Goal: Check status

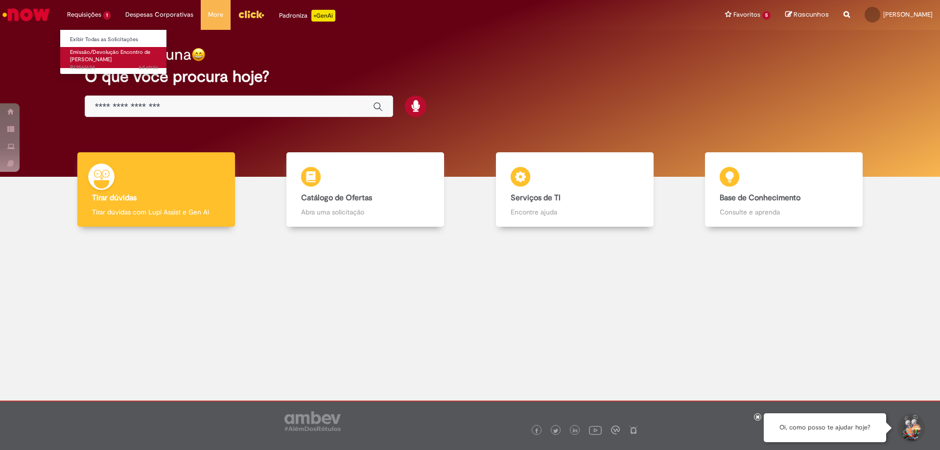
drag, startPoint x: 98, startPoint y: 48, endPoint x: 98, endPoint y: 55, distance: 6.9
click at [98, 49] on span "Emissão/Devolução Encontro de [PERSON_NAME]" at bounding box center [110, 55] width 80 height 15
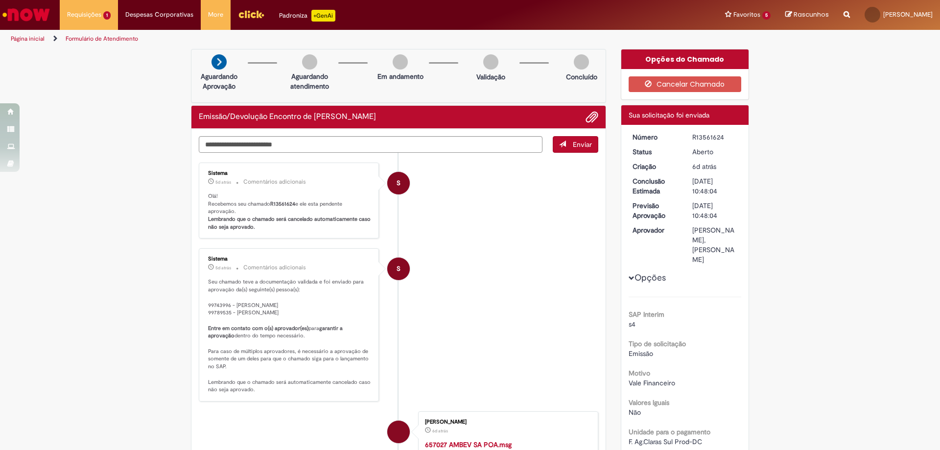
drag, startPoint x: 720, startPoint y: 139, endPoint x: 689, endPoint y: 137, distance: 31.4
click at [692, 137] on div "R13561624" at bounding box center [715, 137] width 46 height 10
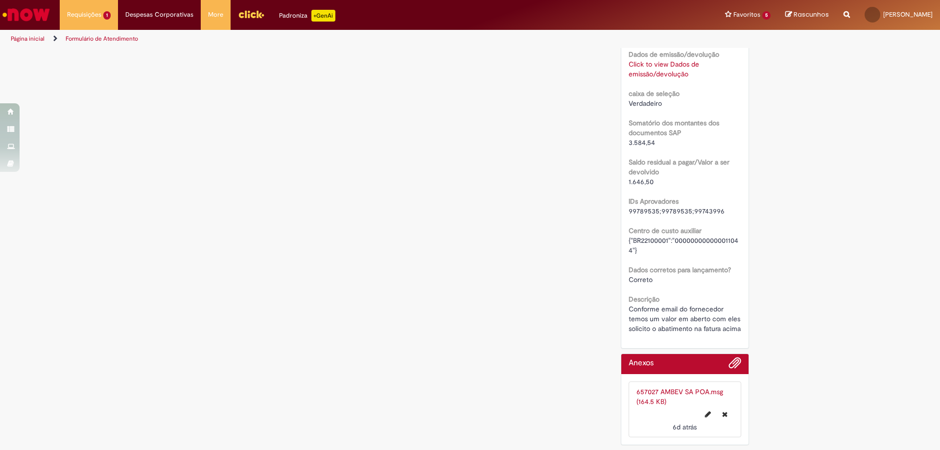
scroll to position [730, 0]
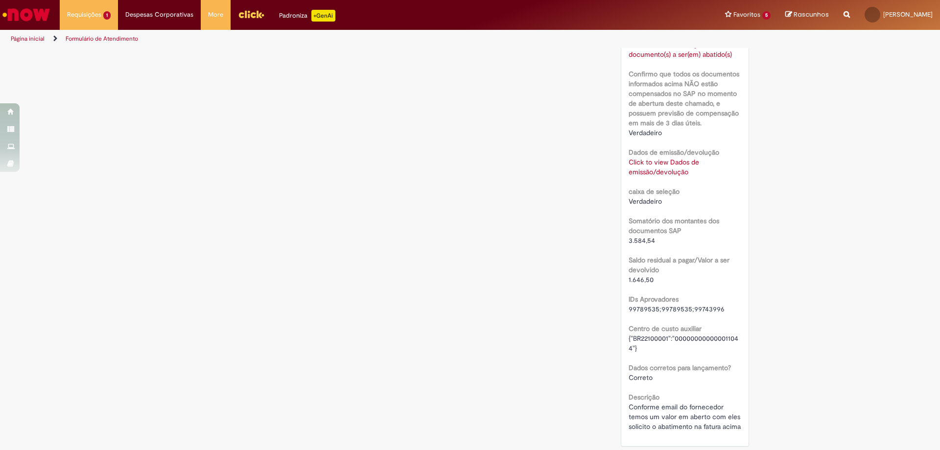
click at [648, 158] on link "Click to view Dados de emissão/devolução" at bounding box center [664, 167] width 71 height 19
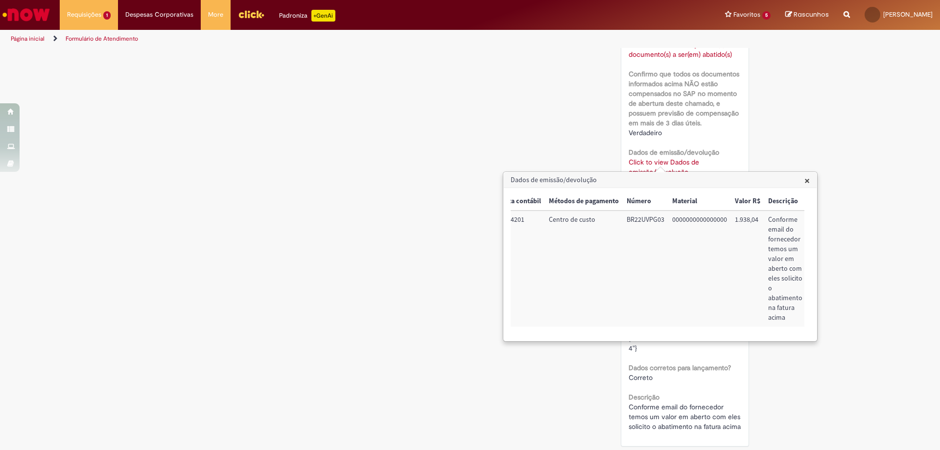
scroll to position [0, 0]
click at [806, 181] on span "×" at bounding box center [807, 180] width 5 height 13
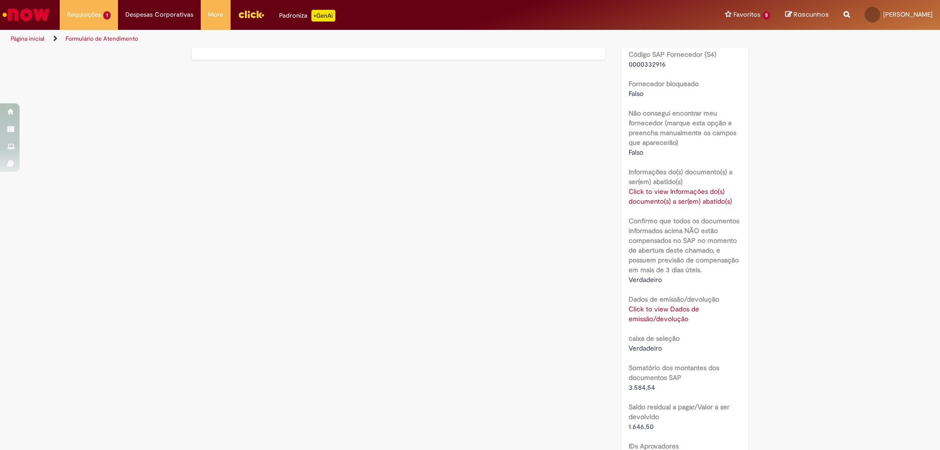
scroll to position [534, 0]
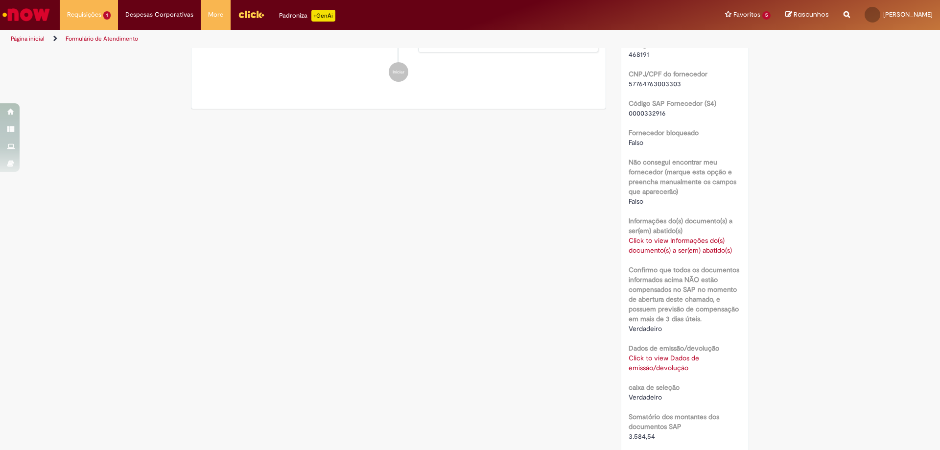
click at [698, 236] on link "Click to view Informações do(s) documento(s) a ser(em) abatido(s)" at bounding box center [680, 245] width 103 height 19
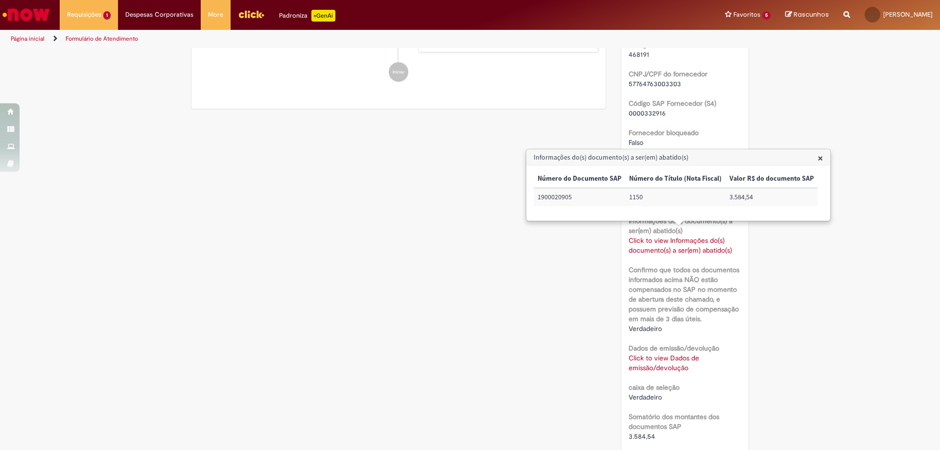
click at [554, 199] on td "1900020905" at bounding box center [580, 197] width 92 height 18
copy td "1900020905"
click at [319, 252] on div "Verificar Código de Barras Aguardando Aprovação Aguardando atendimento Em andam…" at bounding box center [470, 129] width 573 height 1229
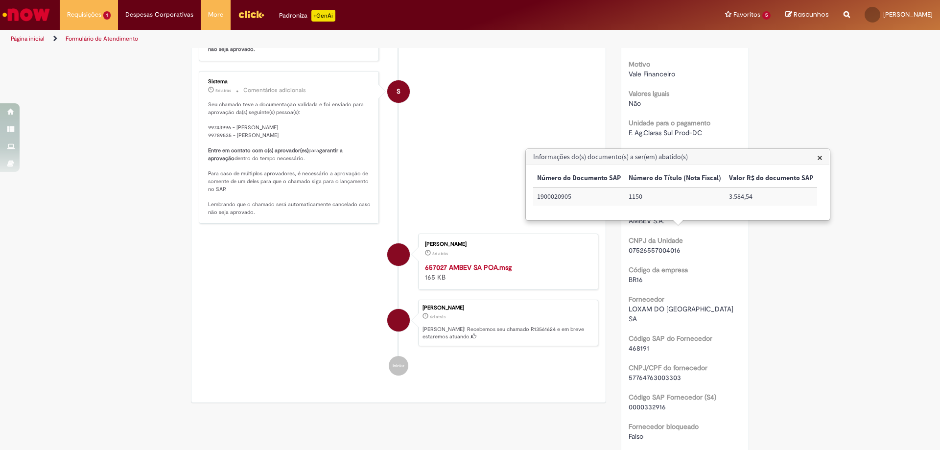
scroll to position [0, 0]
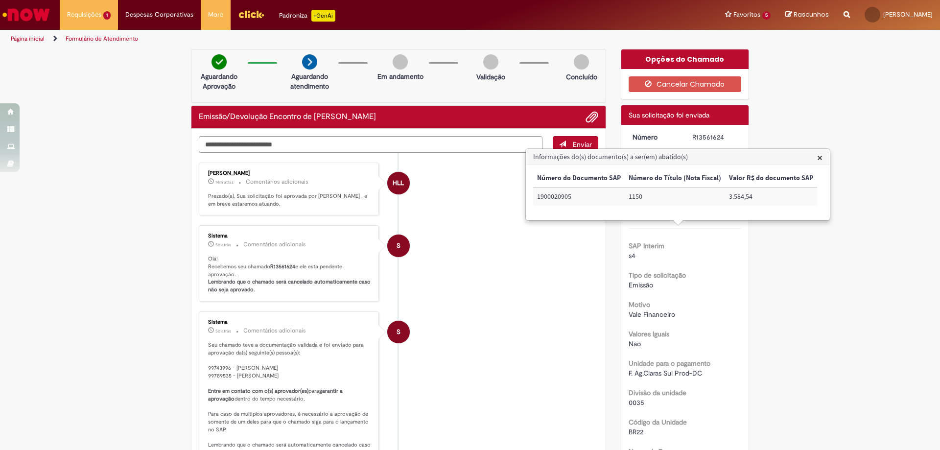
click at [817, 159] on span "×" at bounding box center [819, 157] width 5 height 13
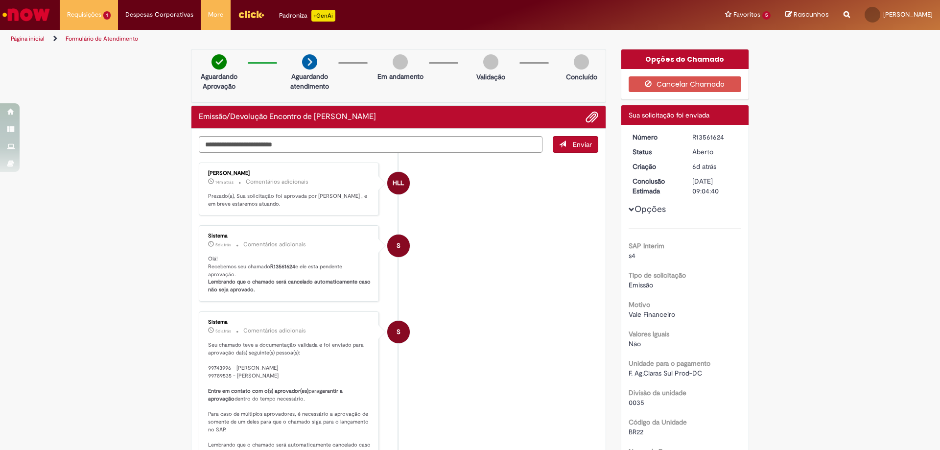
scroll to position [521, 0]
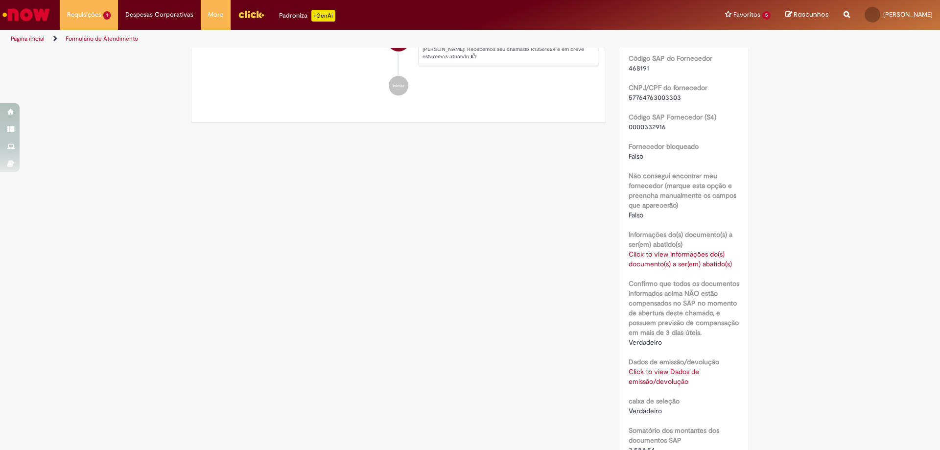
click at [815, 158] on div "Verificar Código de Barras Aguardando Aprovação Aguardando atendimento Em andam…" at bounding box center [470, 142] width 940 height 1229
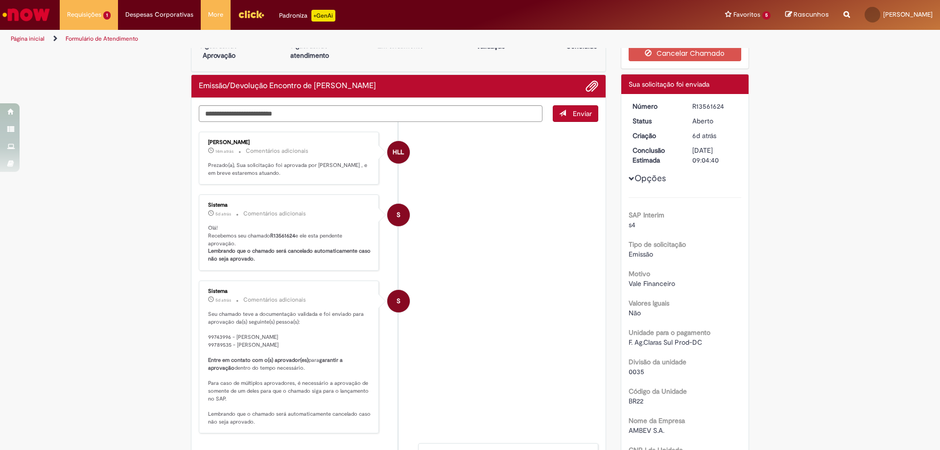
scroll to position [0, 0]
